Goal: Transaction & Acquisition: Purchase product/service

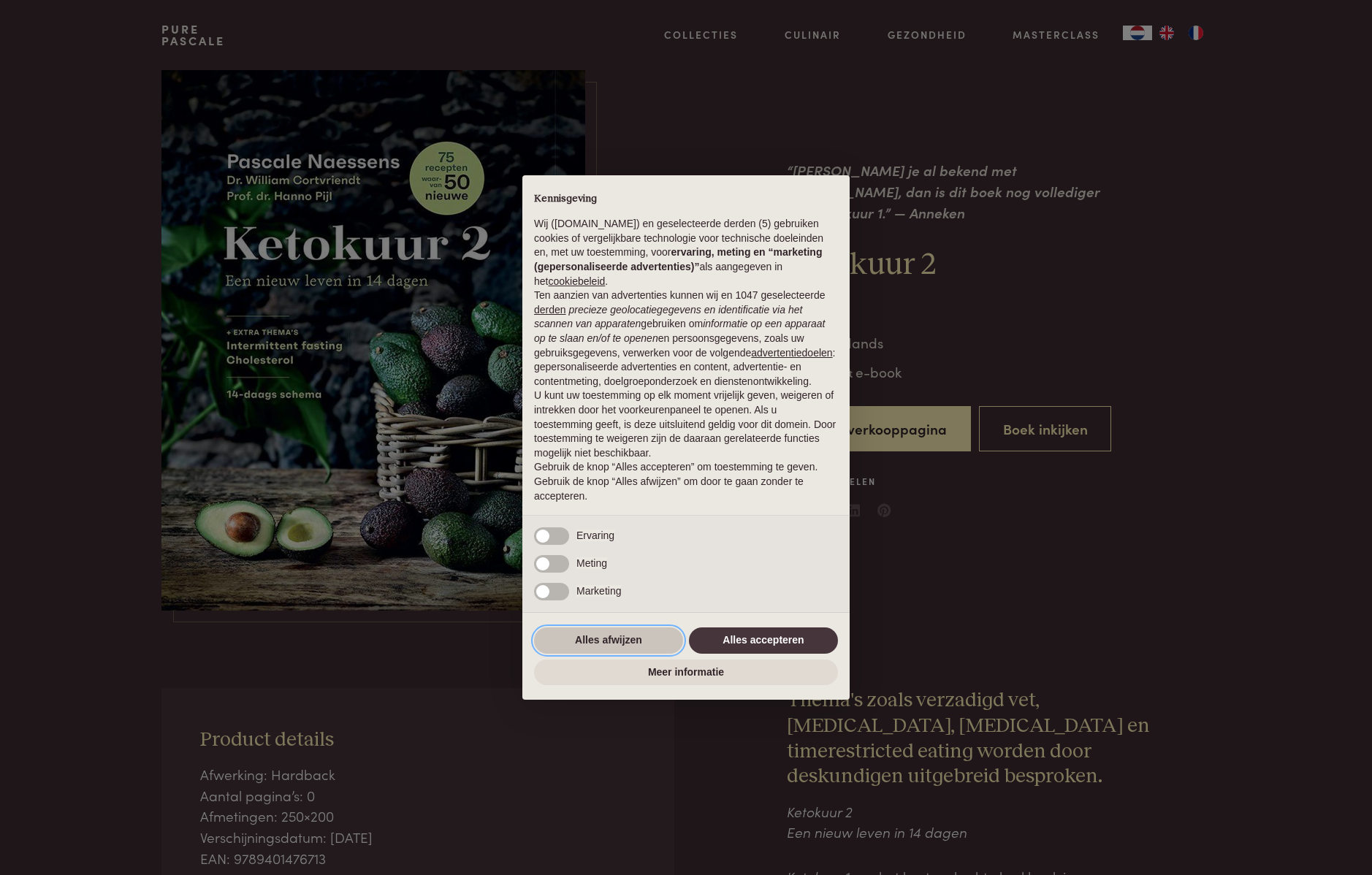
click at [630, 642] on button "Alles afwijzen" at bounding box center [608, 641] width 149 height 27
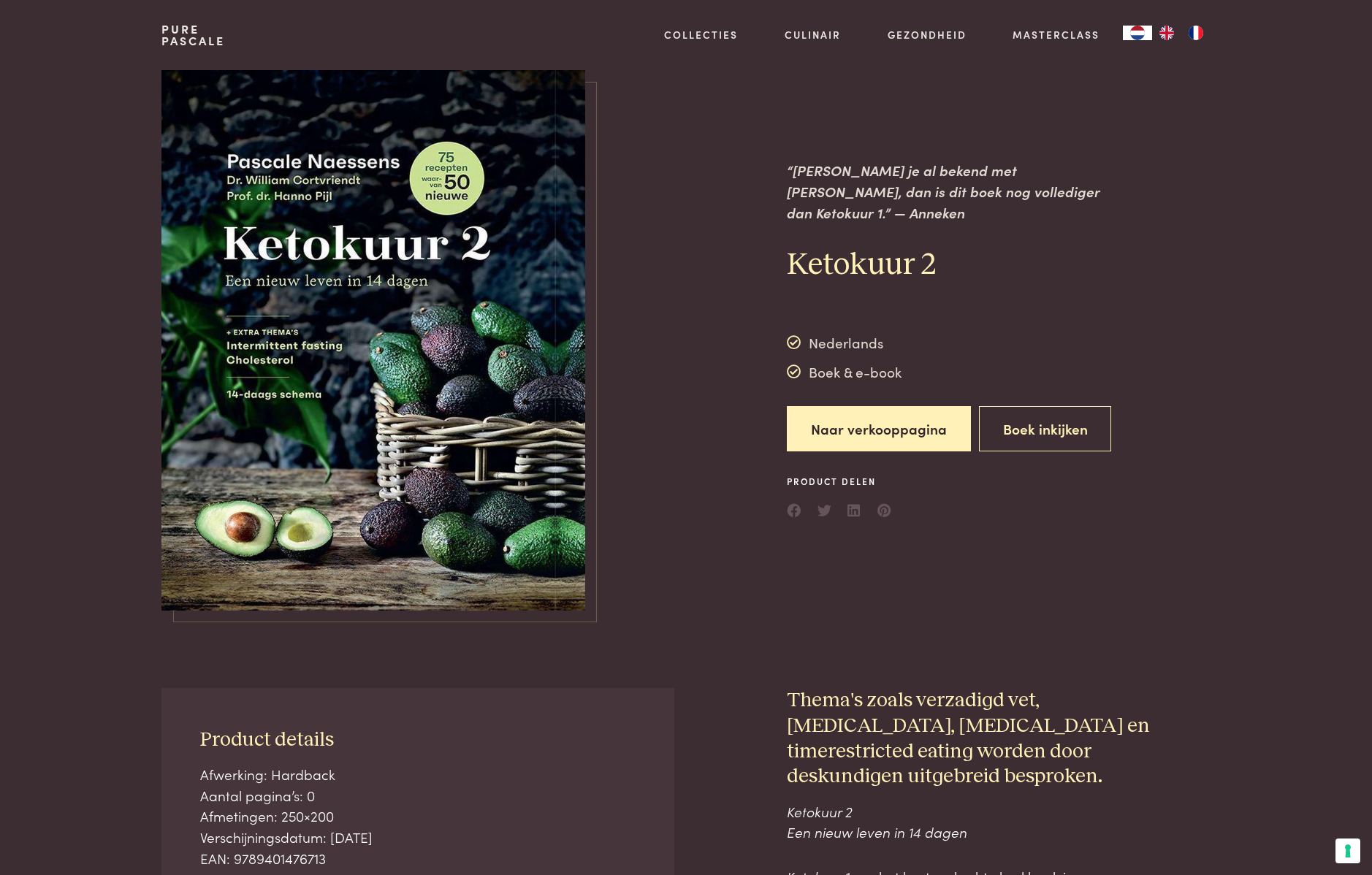
click at [515, 355] on img at bounding box center [373, 340] width 423 height 541
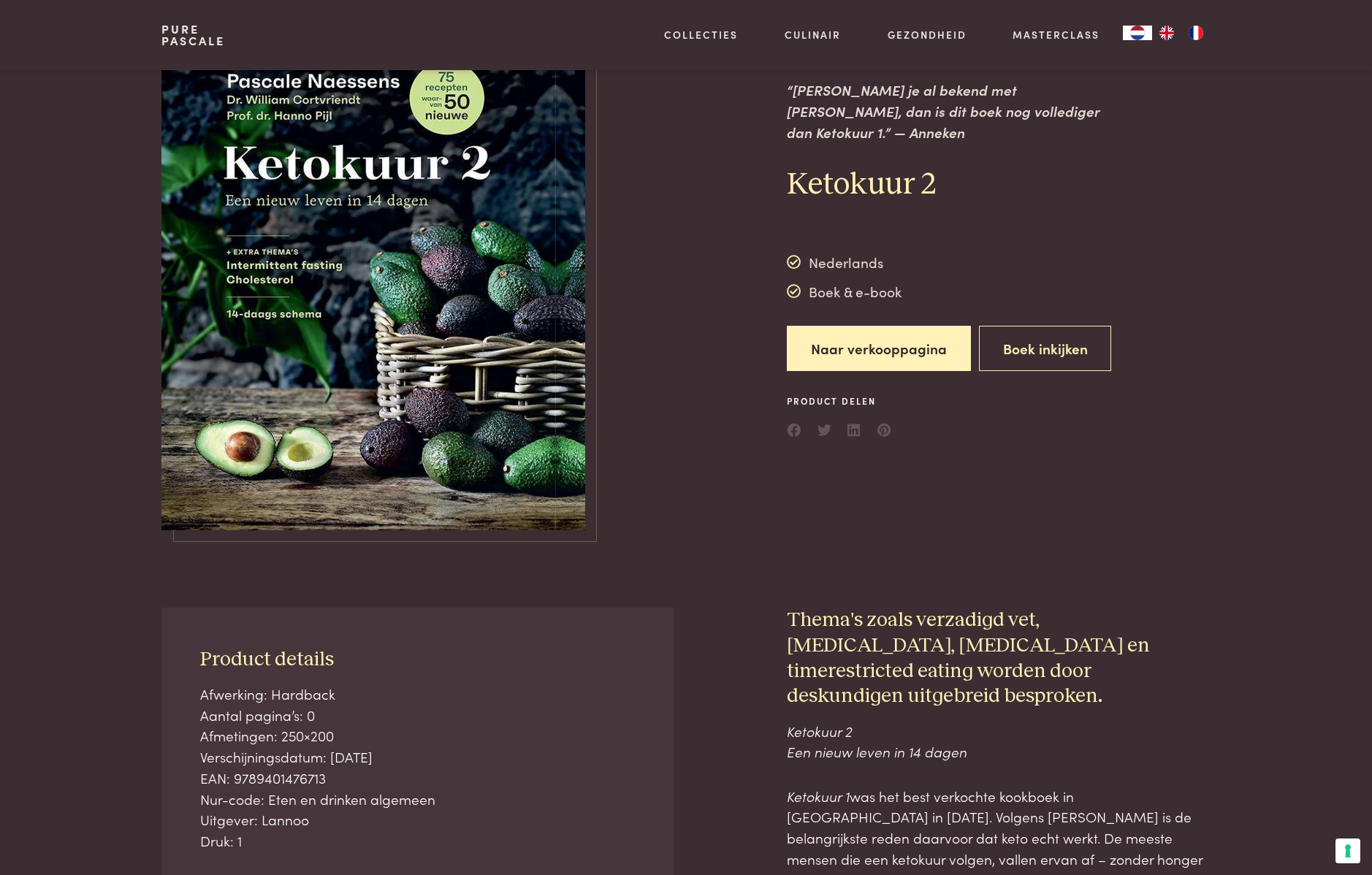
scroll to position [98, 0]
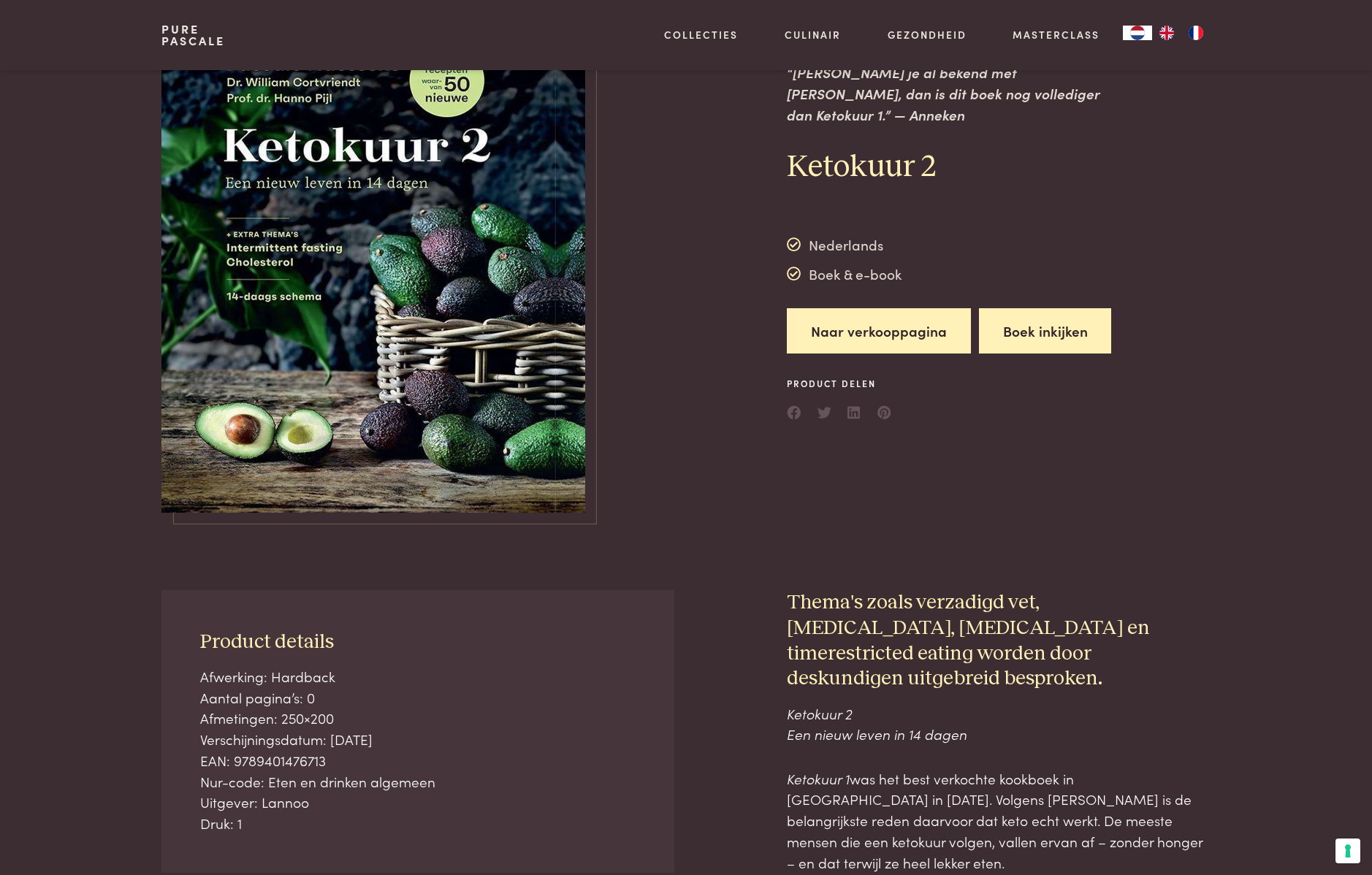
click at [1056, 328] on button "Boek inkijken" at bounding box center [1046, 331] width 133 height 46
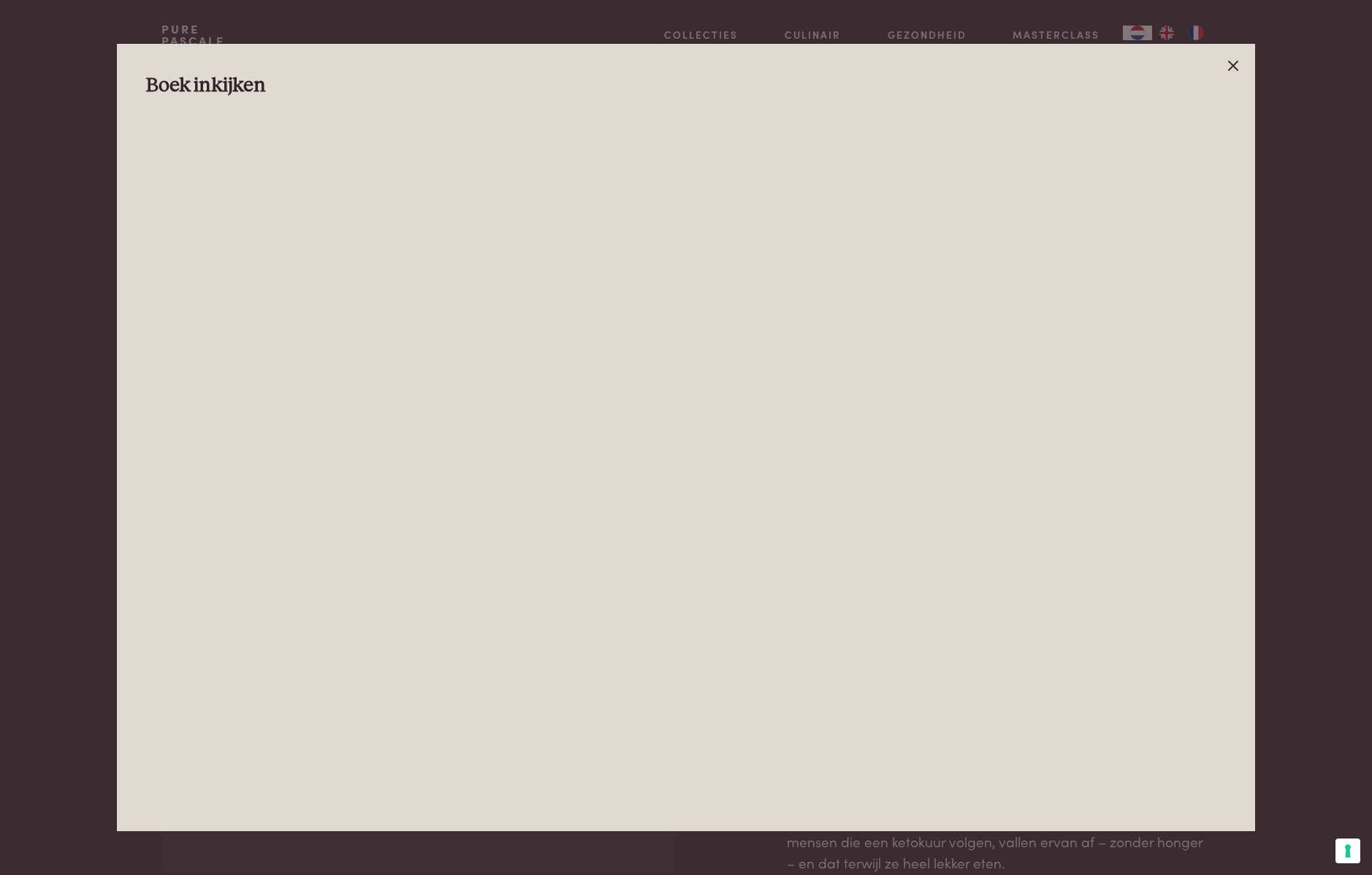
click at [1238, 65] on icon at bounding box center [1233, 66] width 17 height 17
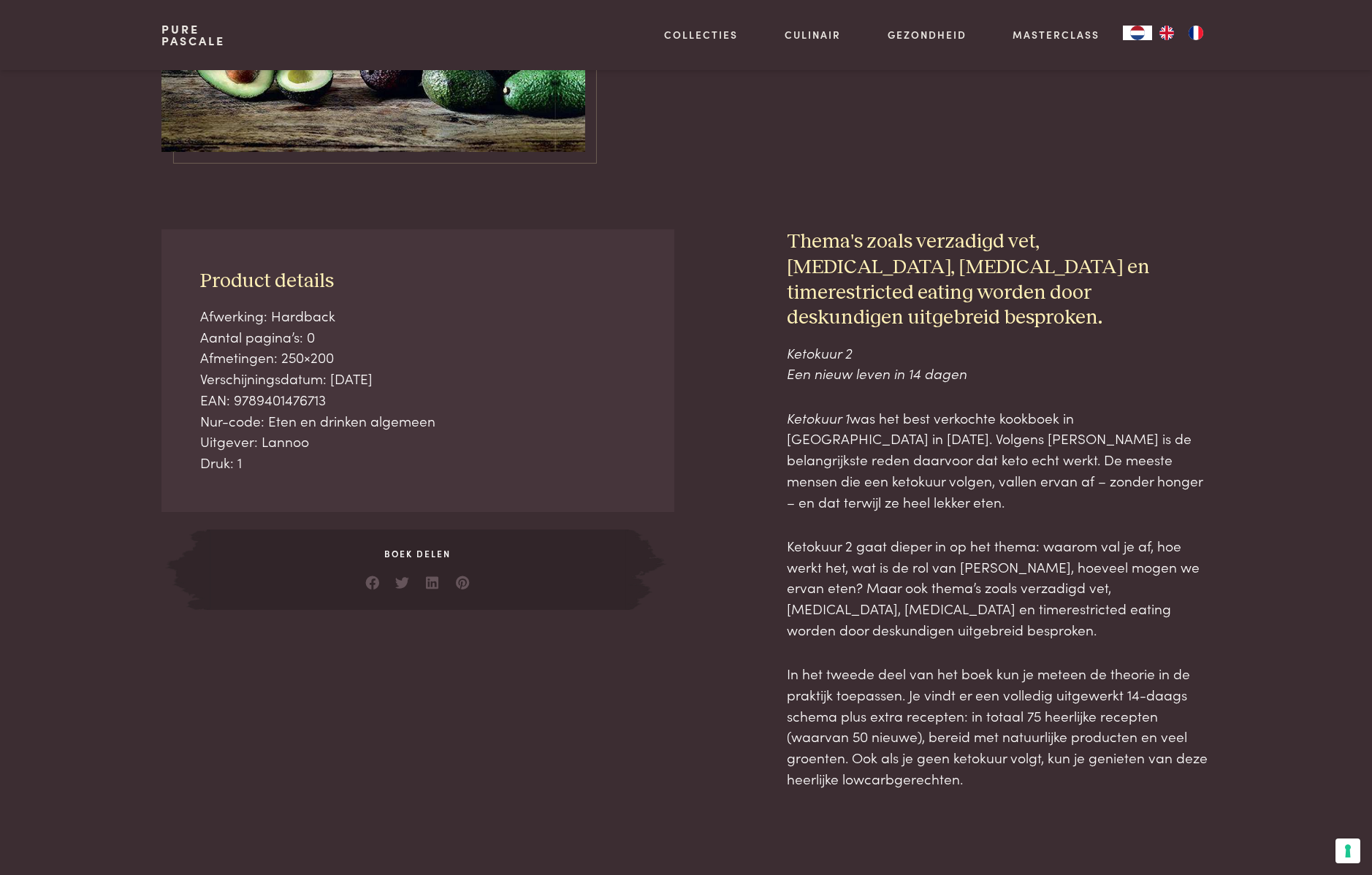
scroll to position [459, 0]
drag, startPoint x: 853, startPoint y: 391, endPoint x: 780, endPoint y: 396, distance: 73.2
click at [780, 396] on div "Product details Afwerking: Hardback Aantal pagina’s: 0 Afmetingen: 250×200 Vers…" at bounding box center [686, 509] width 1049 height 559
copy p "Ketokuur 1"
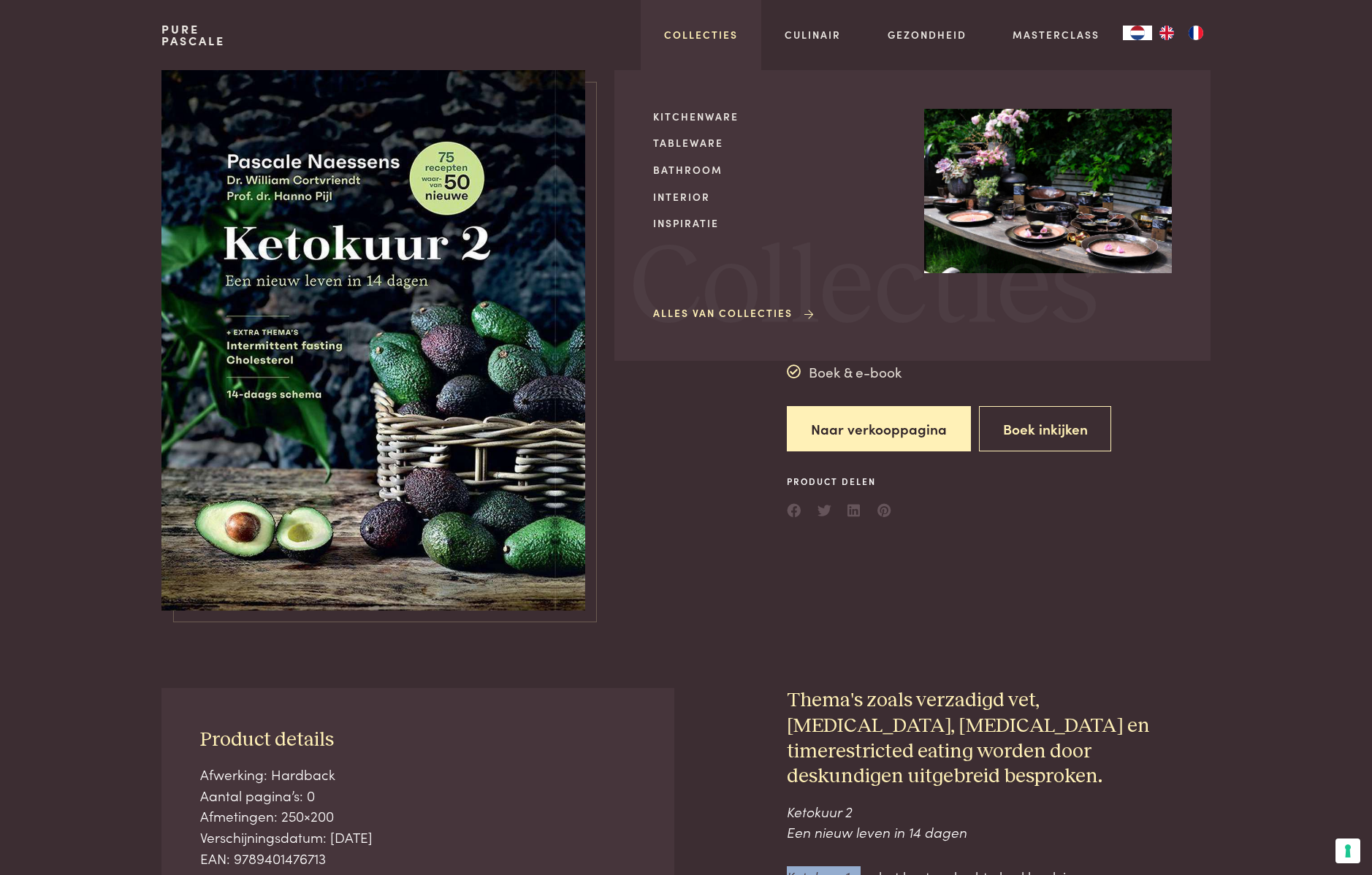
scroll to position [0, 0]
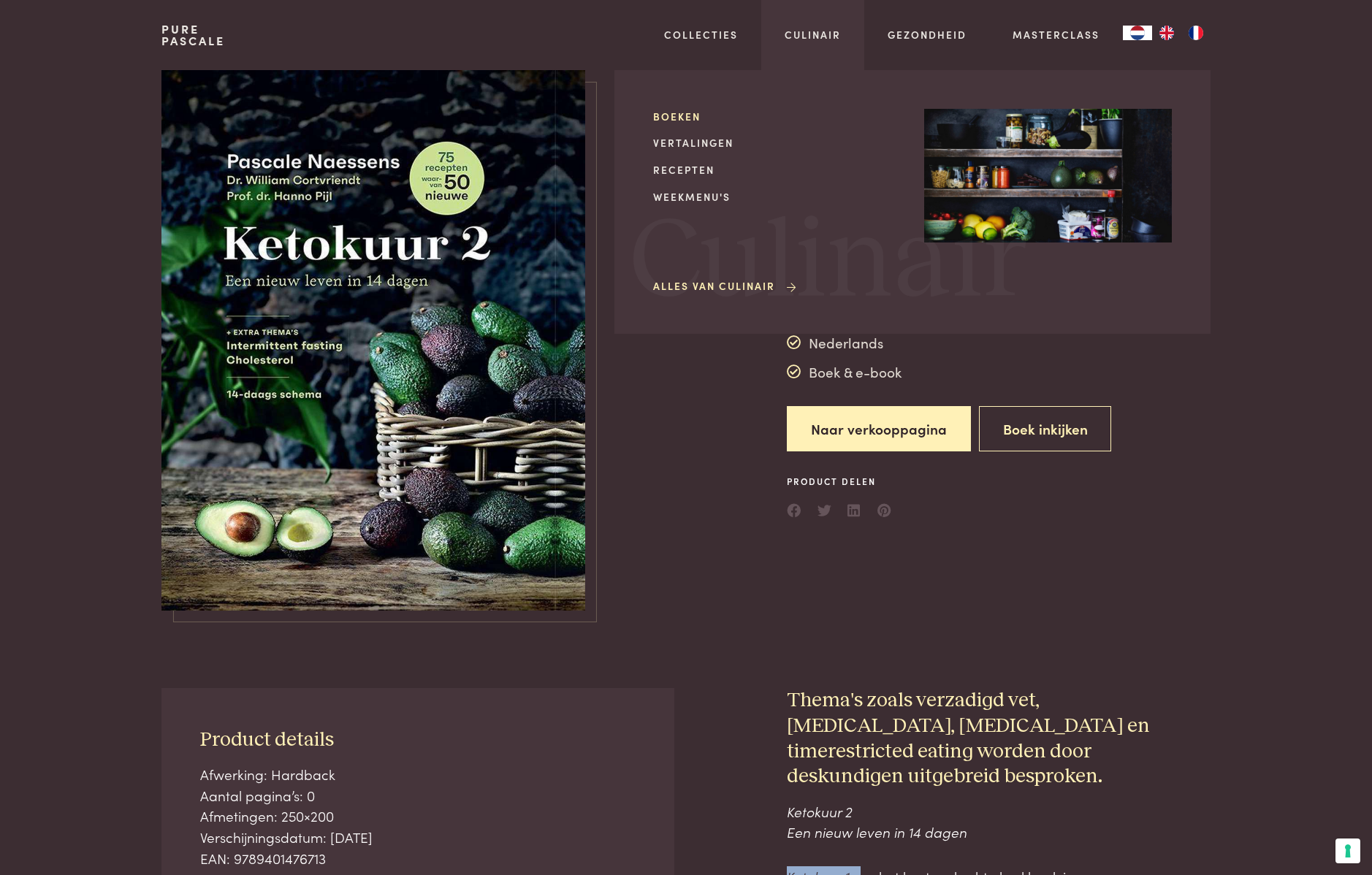
click at [680, 117] on link "Boeken" at bounding box center [777, 116] width 247 height 16
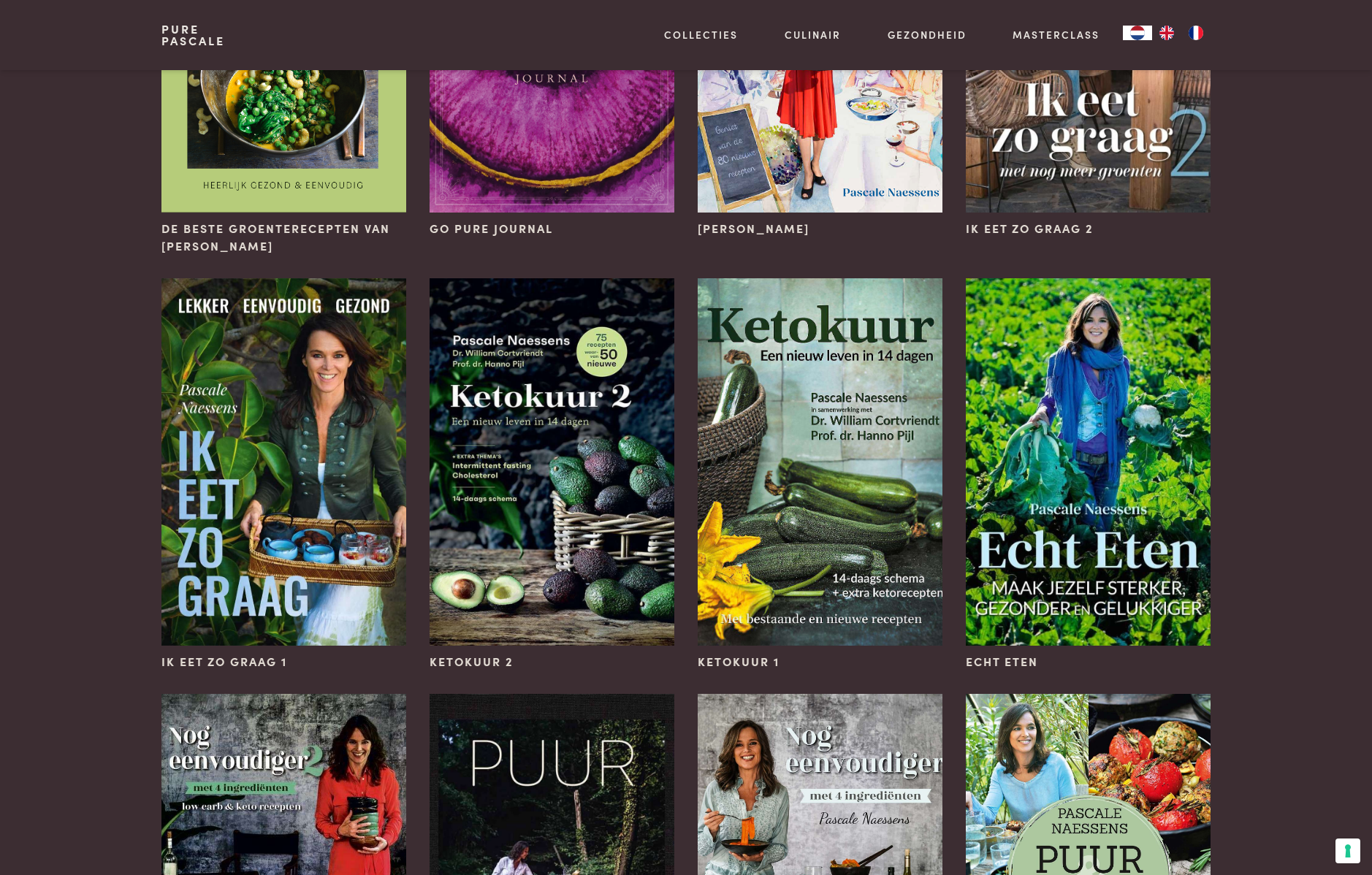
scroll to position [898, 0]
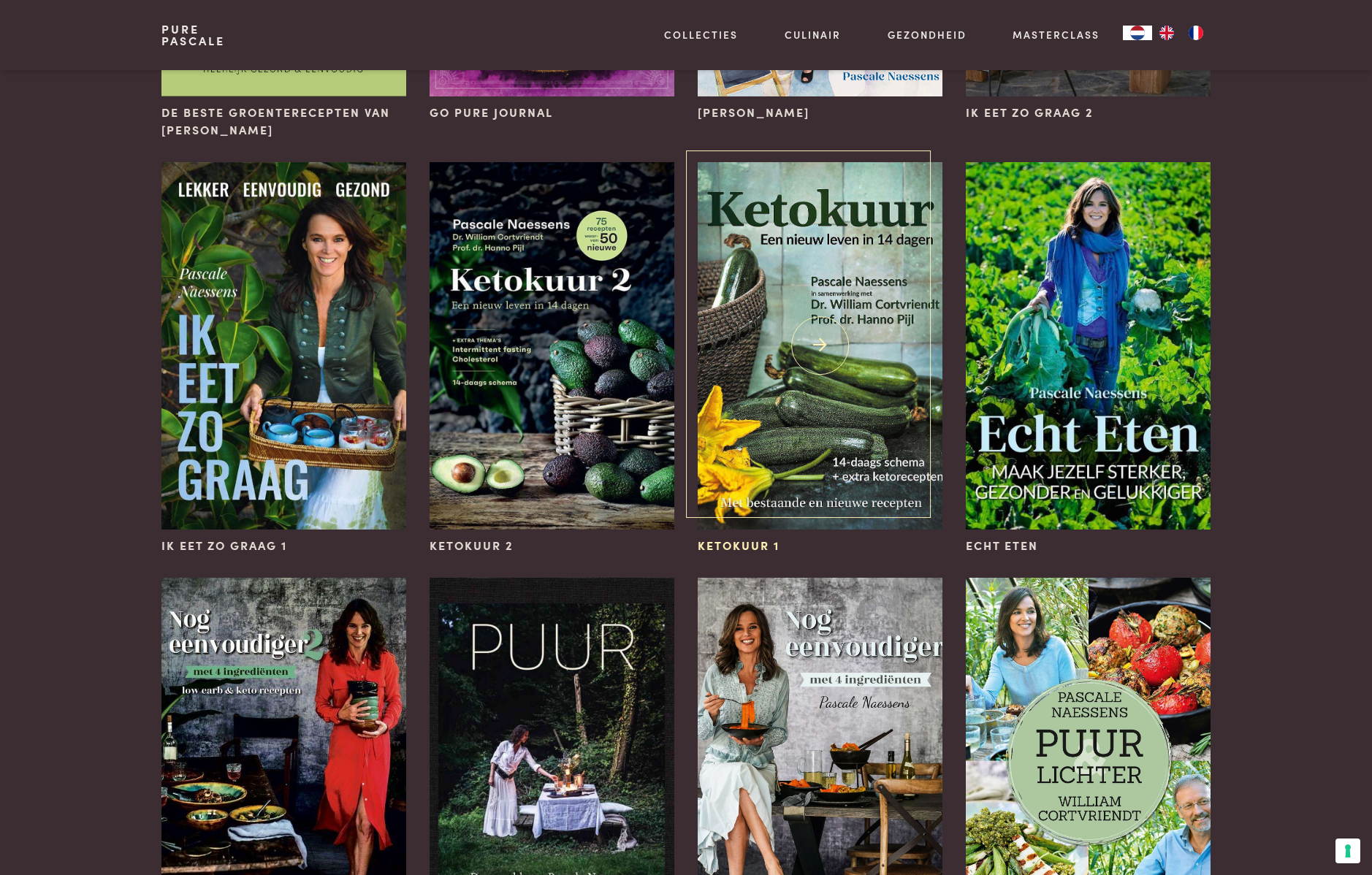
click at [841, 254] on img at bounding box center [820, 346] width 245 height 367
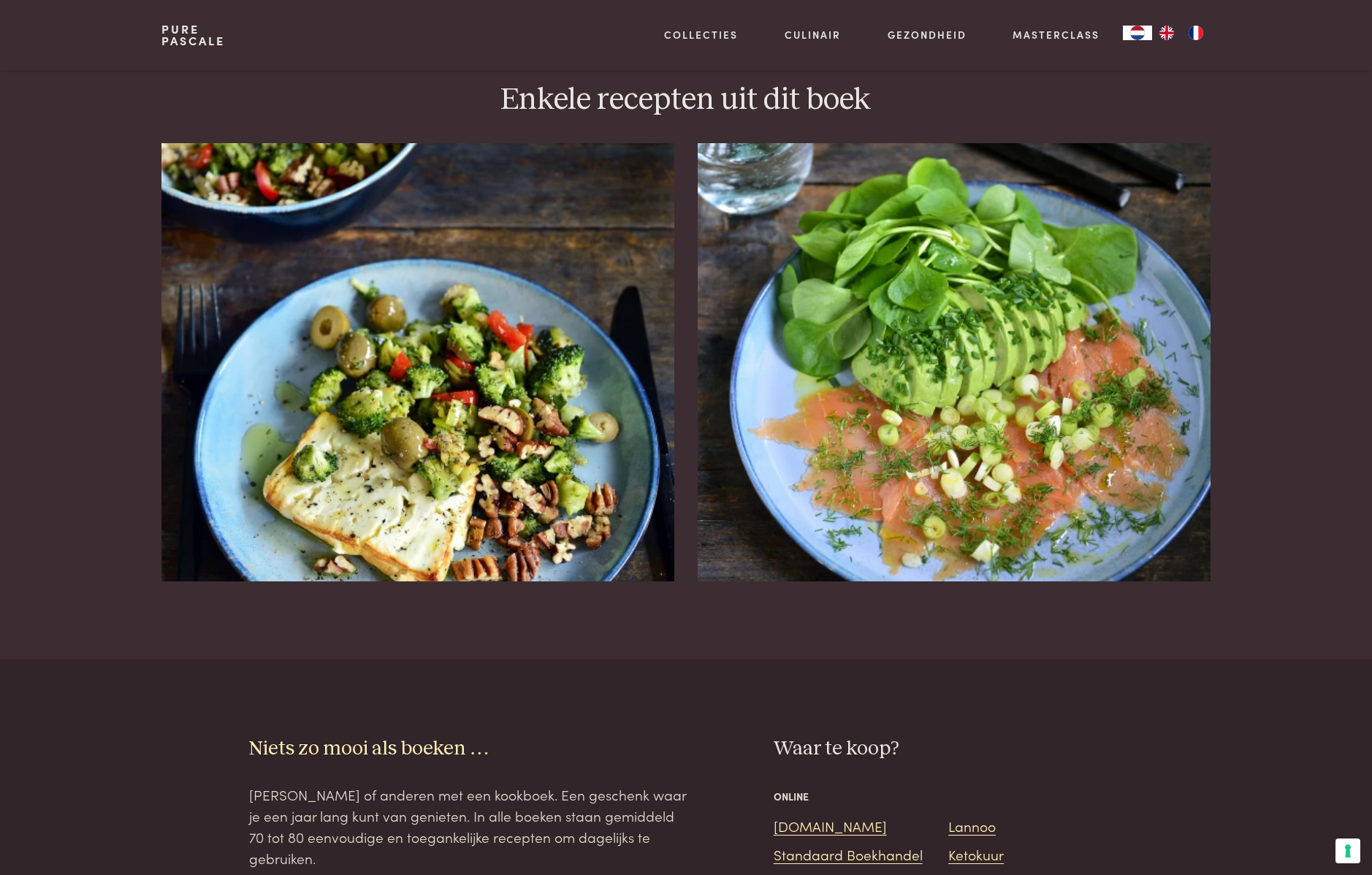
scroll to position [1683, 0]
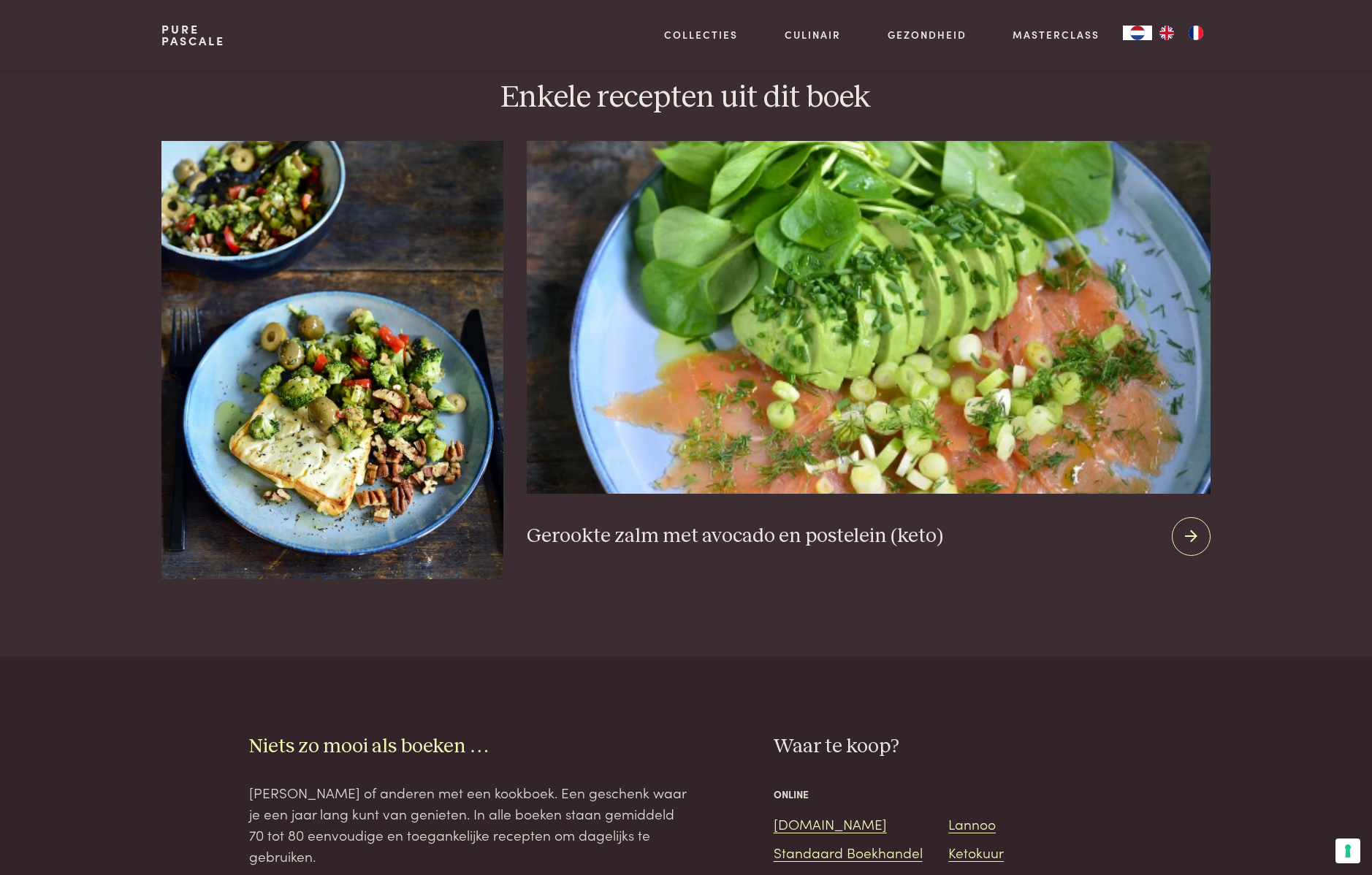
click at [1193, 526] on icon at bounding box center [1191, 536] width 12 height 22
click at [1189, 517] on div at bounding box center [1191, 536] width 39 height 39
click at [1190, 526] on icon at bounding box center [1191, 536] width 12 height 22
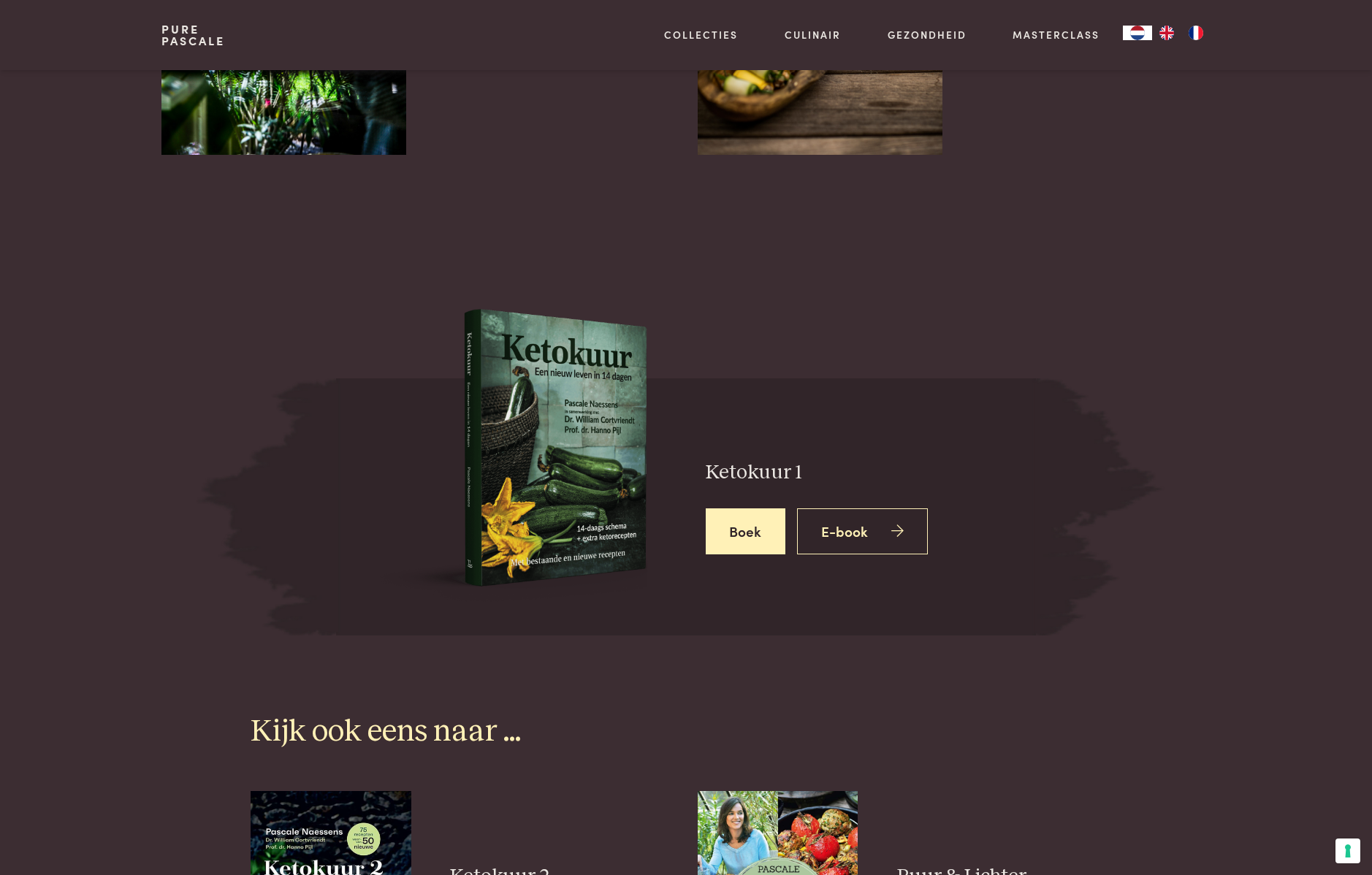
scroll to position [3660, 0]
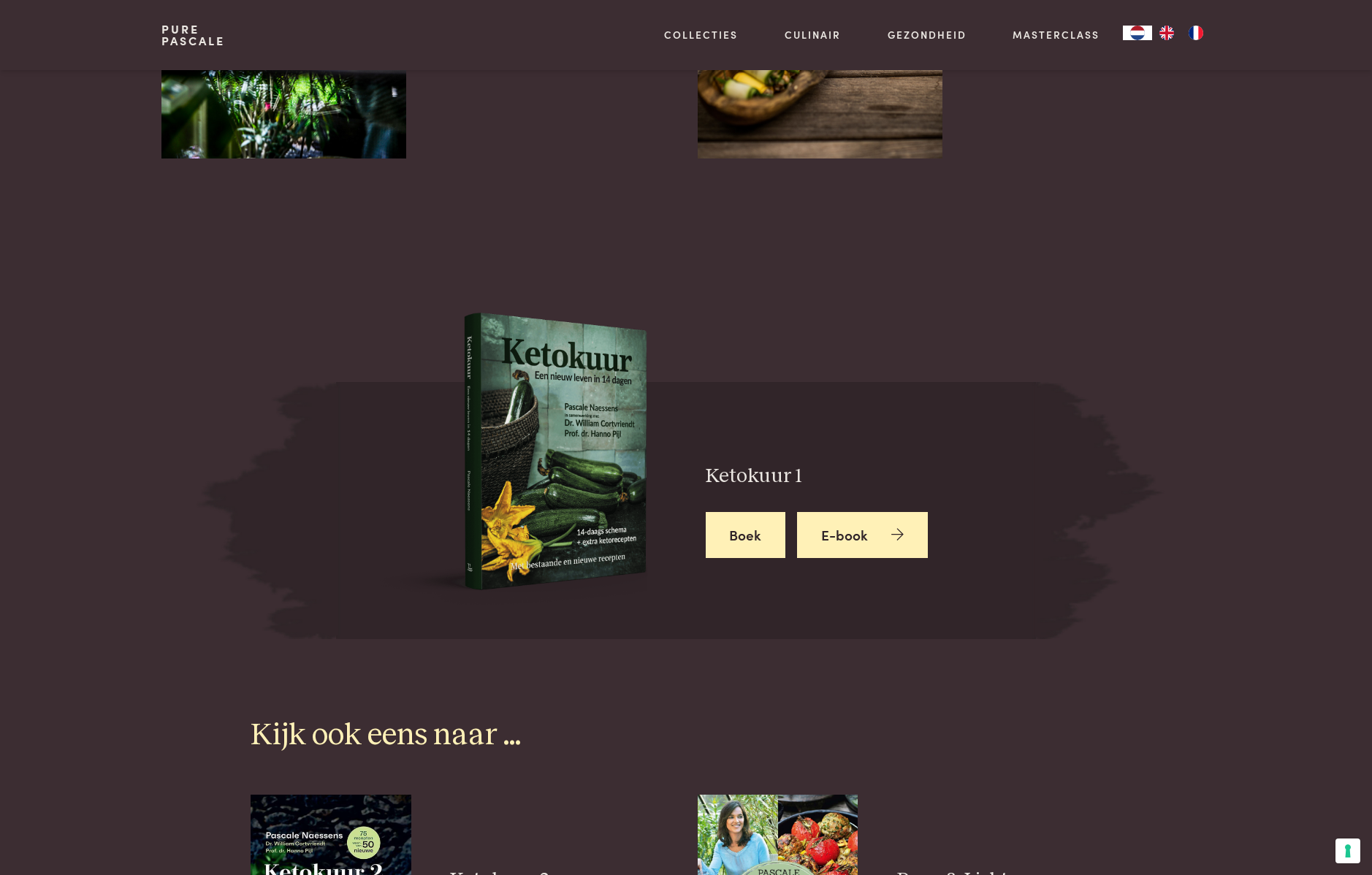
click at [880, 512] on link "E-book" at bounding box center [863, 534] width 131 height 46
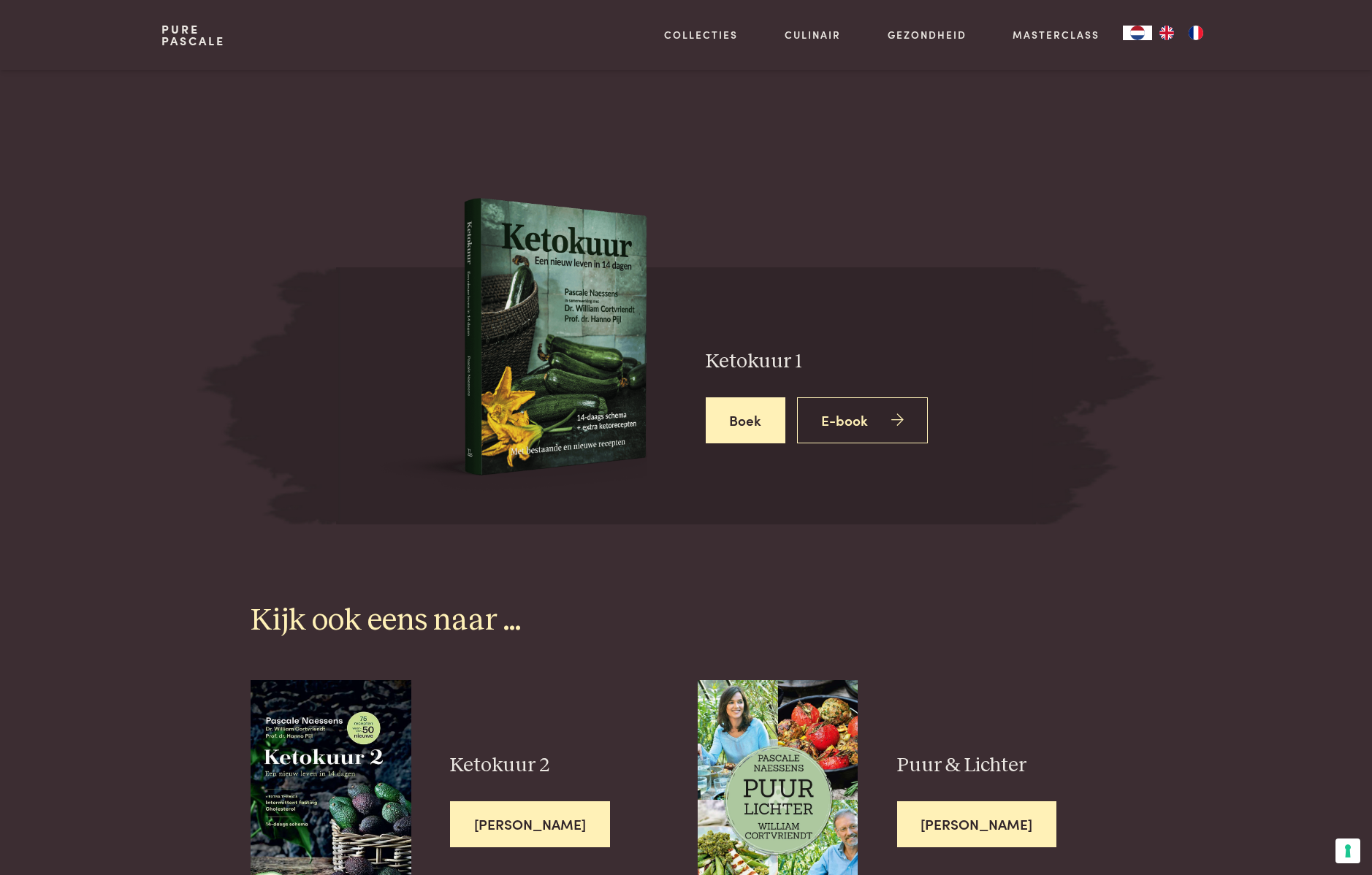
scroll to position [3755, 0]
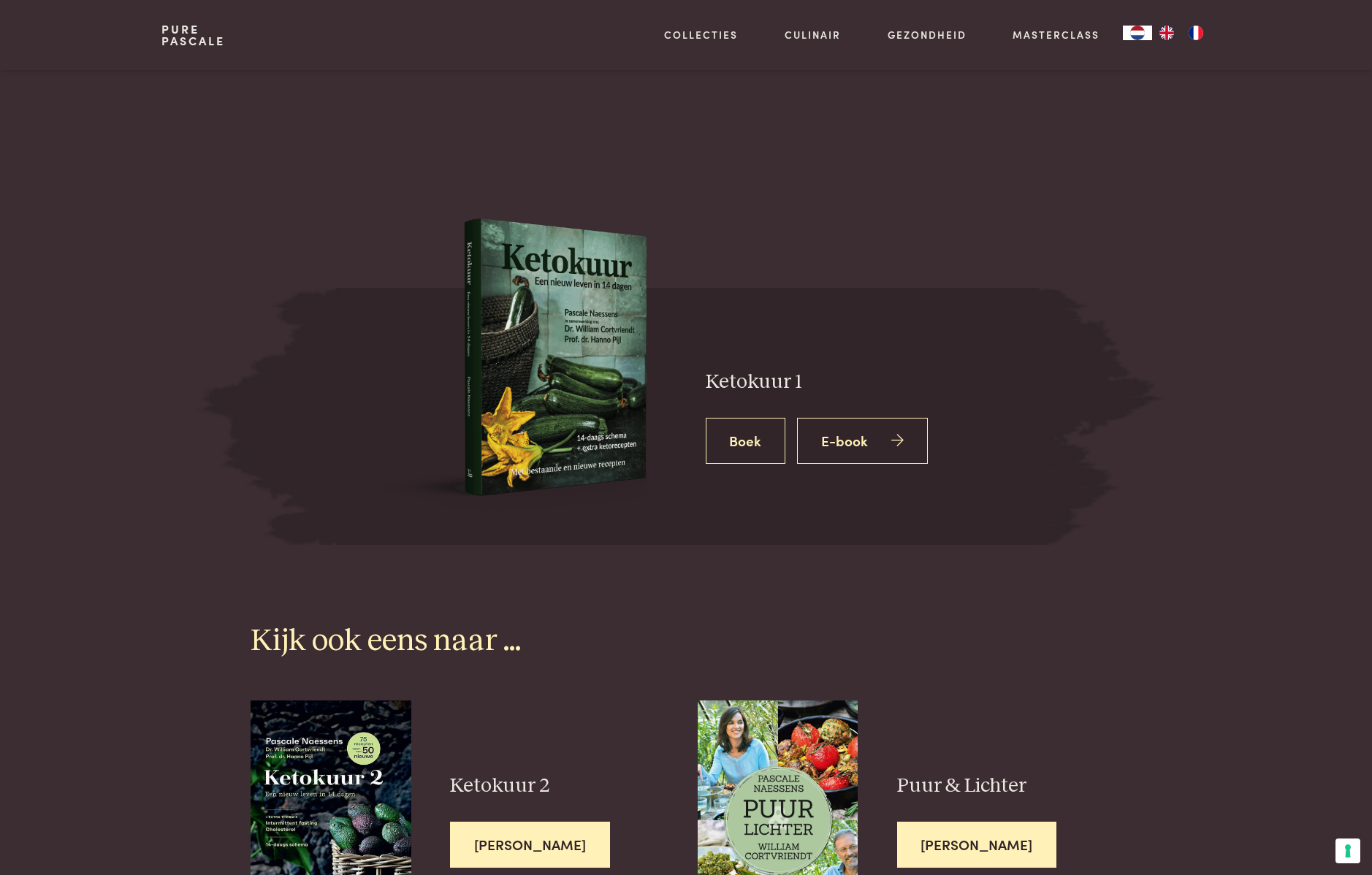
click at [763, 418] on link "Boek" at bounding box center [746, 441] width 80 height 46
click at [750, 418] on link "Boek" at bounding box center [746, 441] width 80 height 46
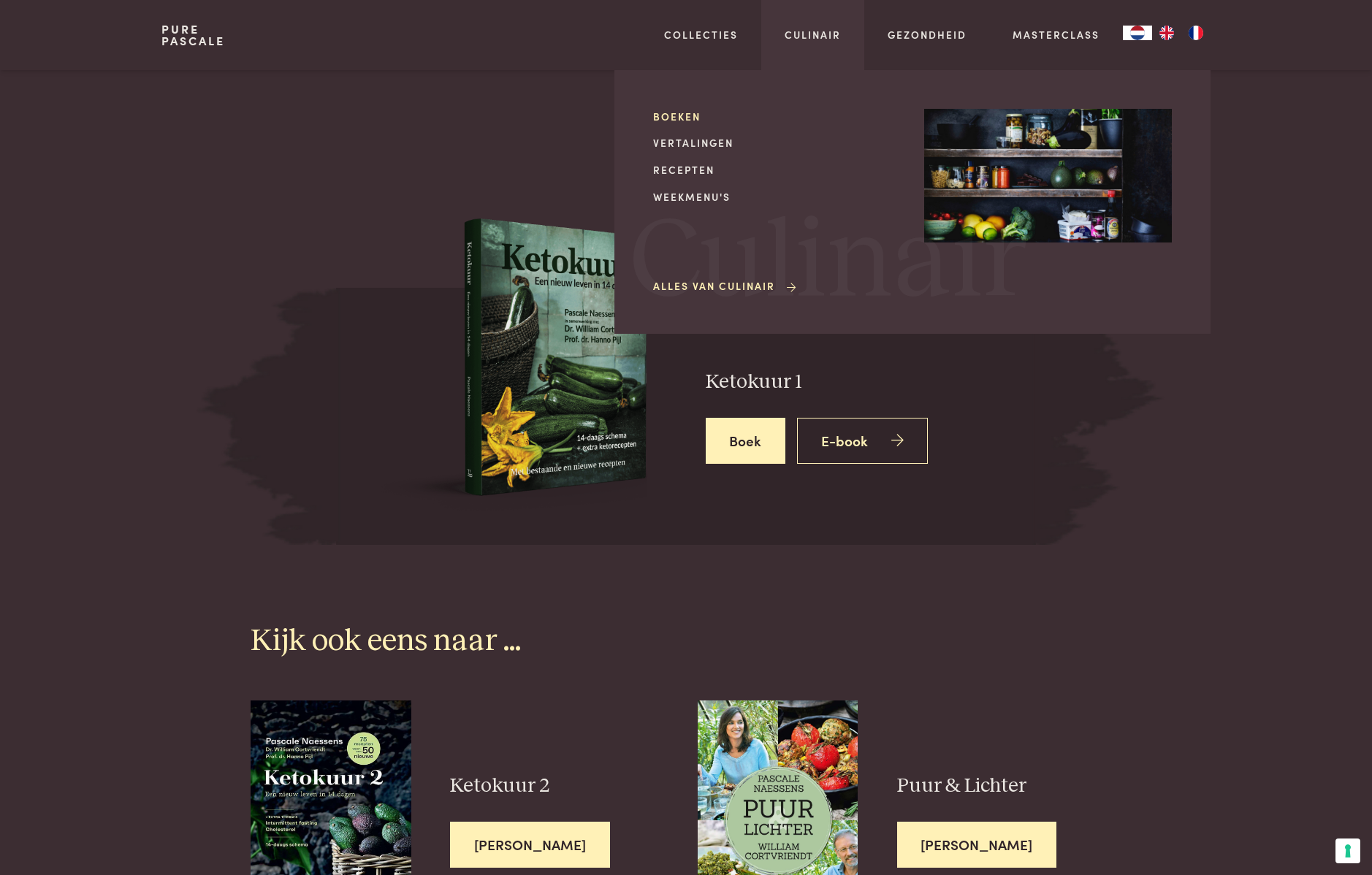
click at [663, 122] on link "Boeken" at bounding box center [777, 116] width 247 height 16
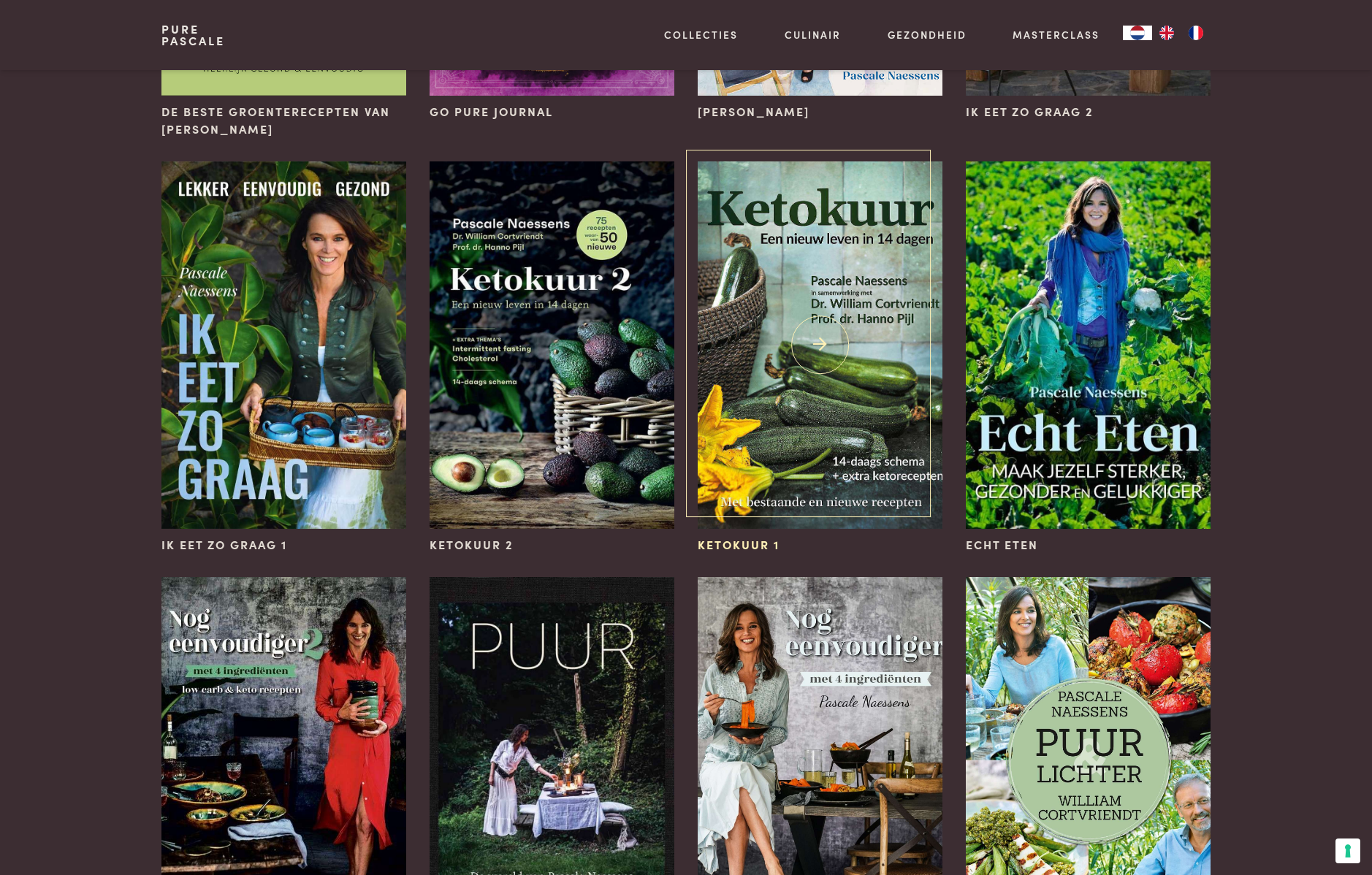
scroll to position [835, 0]
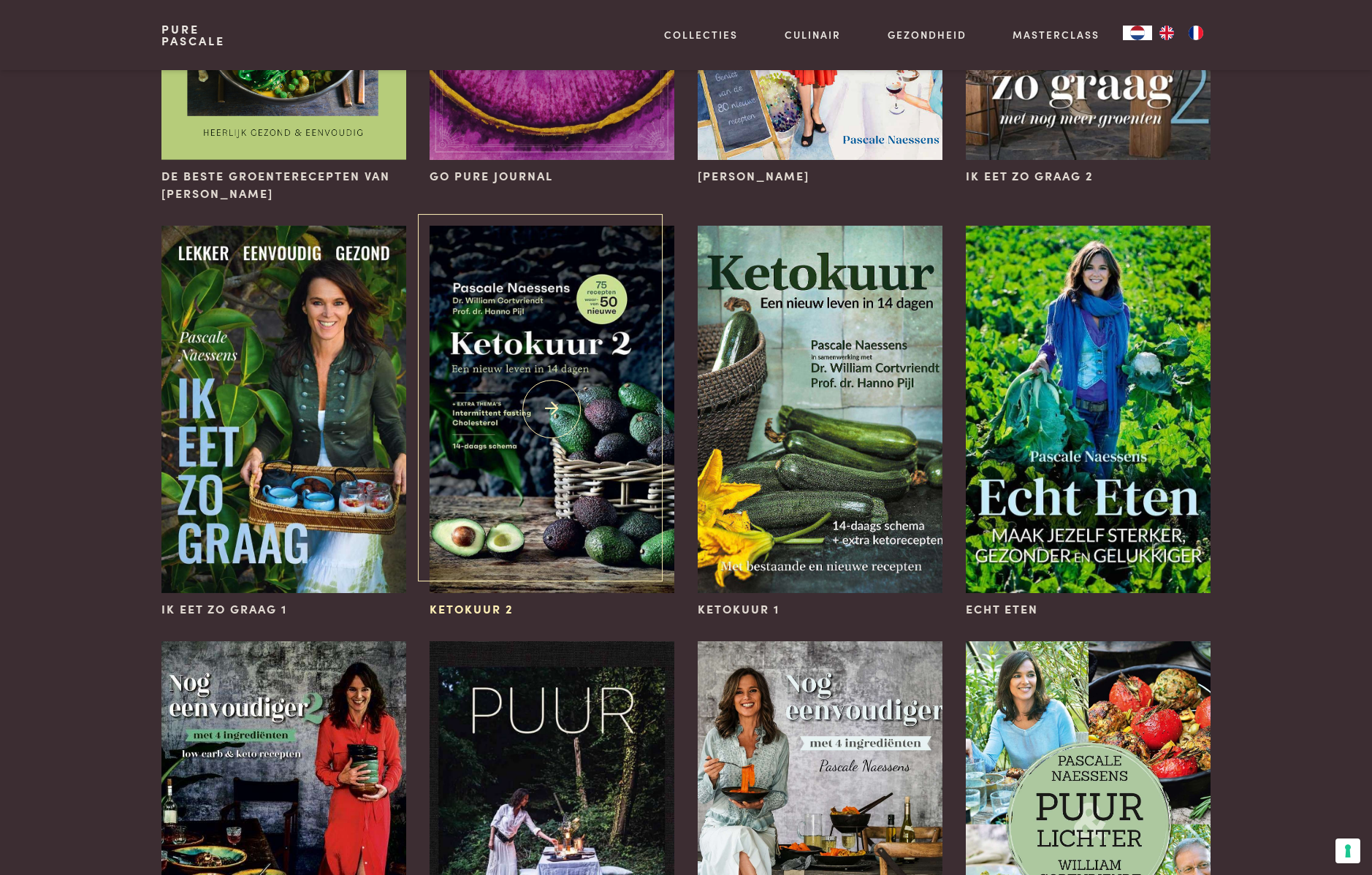
click at [555, 272] on img at bounding box center [552, 409] width 245 height 367
